Goal: Transaction & Acquisition: Subscribe to service/newsletter

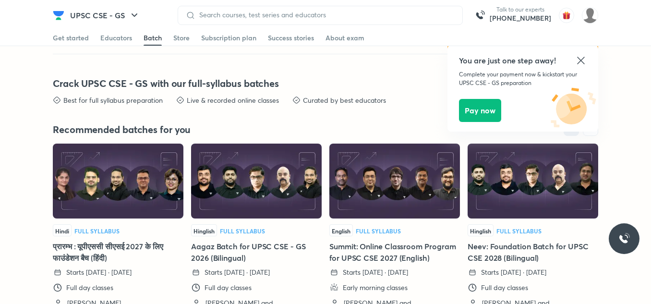
scroll to position [2106, 0]
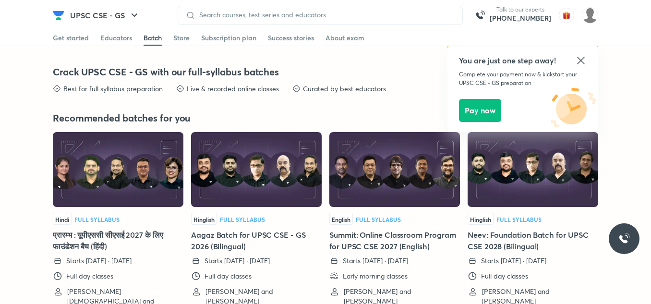
click at [581, 58] on icon at bounding box center [581, 61] width 12 height 12
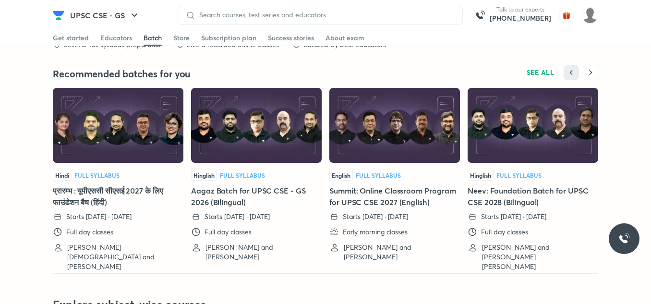
scroll to position [2043, 0]
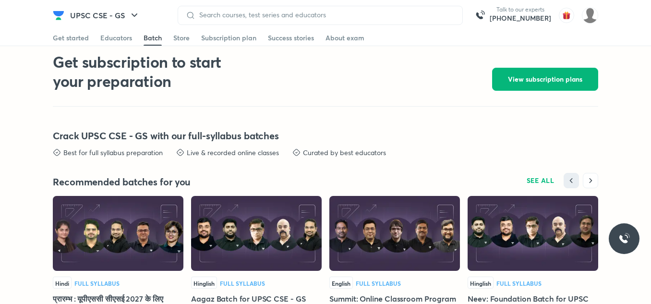
click at [530, 72] on button "View subscription plans" at bounding box center [545, 79] width 106 height 23
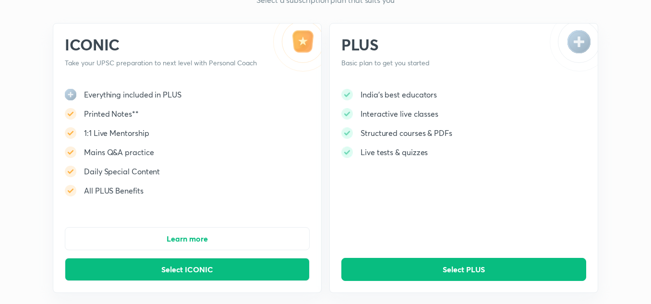
scroll to position [128, 0]
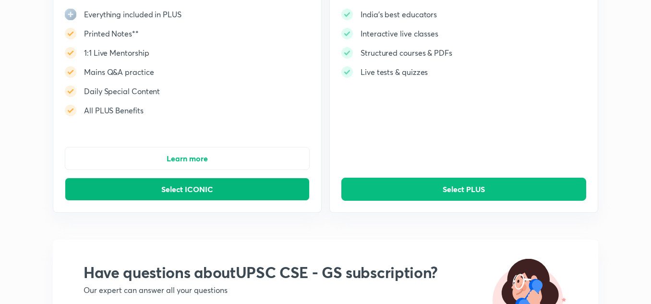
click at [203, 187] on span "Select ICONIC" at bounding box center [187, 189] width 52 height 10
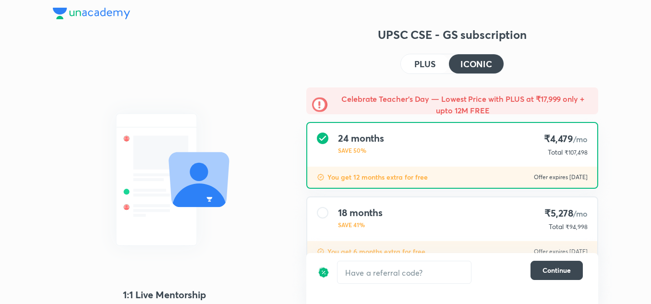
scroll to position [64, 0]
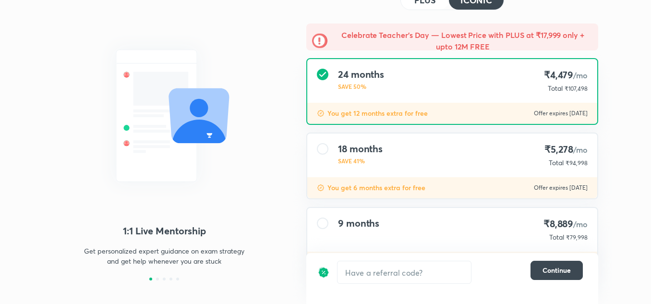
click at [377, 154] on h4 "18 months" at bounding box center [360, 149] width 45 height 12
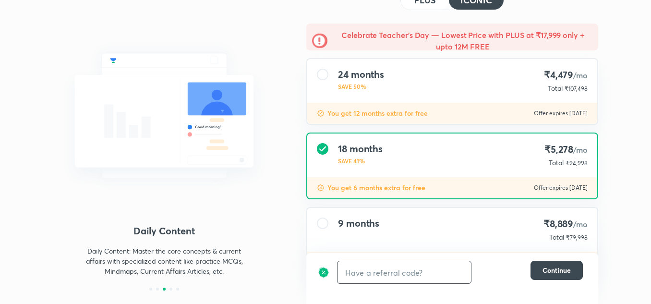
click at [396, 276] on input "text" at bounding box center [403, 272] width 133 height 23
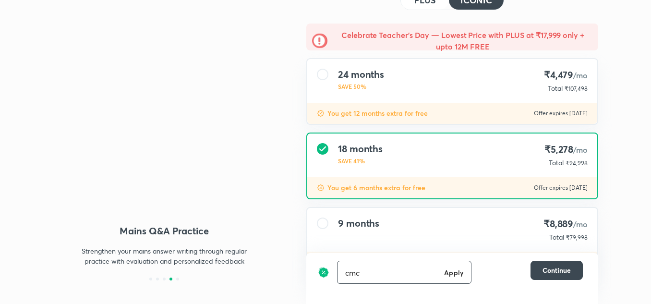
type input "cmc"
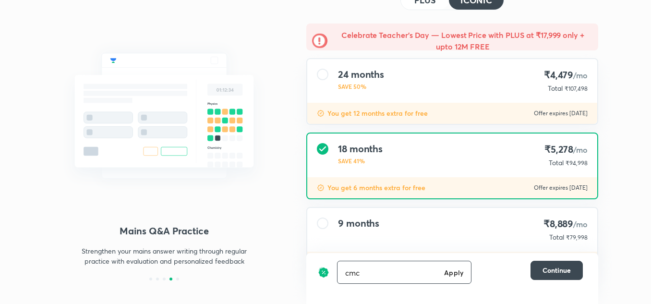
click at [463, 274] on div "cmc Apply ​" at bounding box center [404, 272] width 134 height 23
click at [453, 274] on h6 "Apply" at bounding box center [453, 272] width 19 height 10
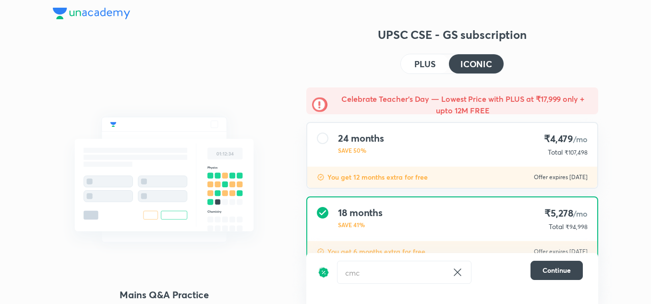
scroll to position [64, 0]
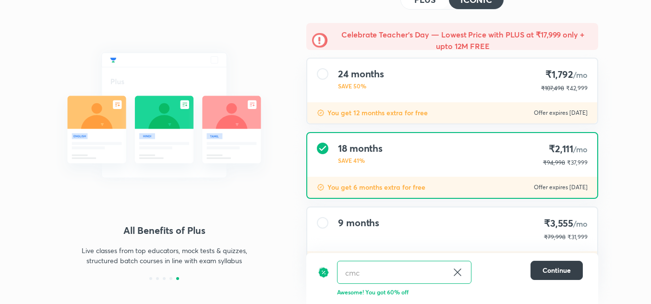
click at [547, 268] on span "Continue" at bounding box center [556, 270] width 28 height 10
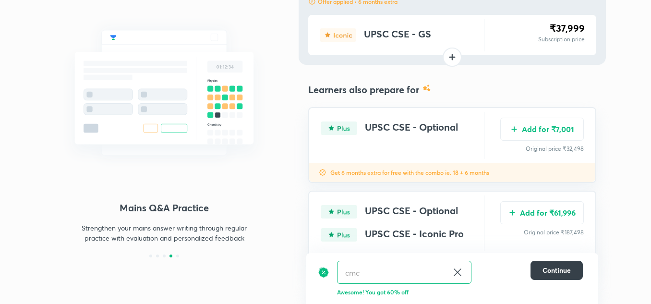
scroll to position [0, 0]
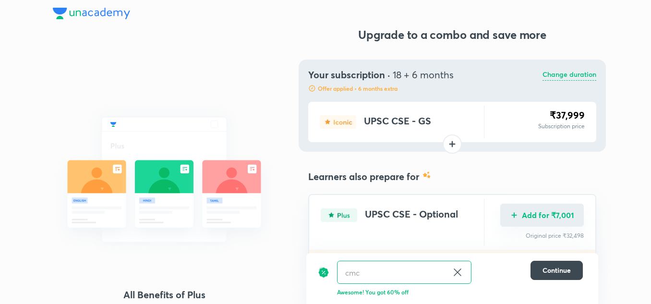
click at [515, 213] on img "Add for ₹7,001" at bounding box center [514, 215] width 8 height 8
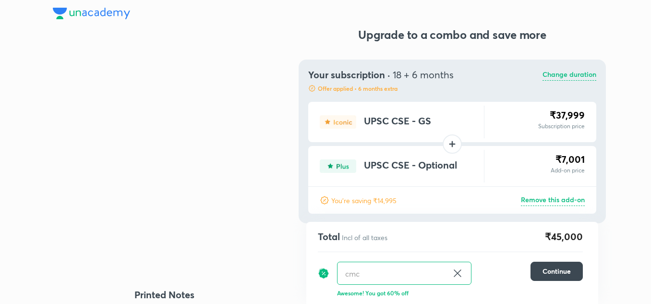
click at [562, 200] on p "Remove this add-on" at bounding box center [553, 200] width 64 height 12
